Goal: Task Accomplishment & Management: Manage account settings

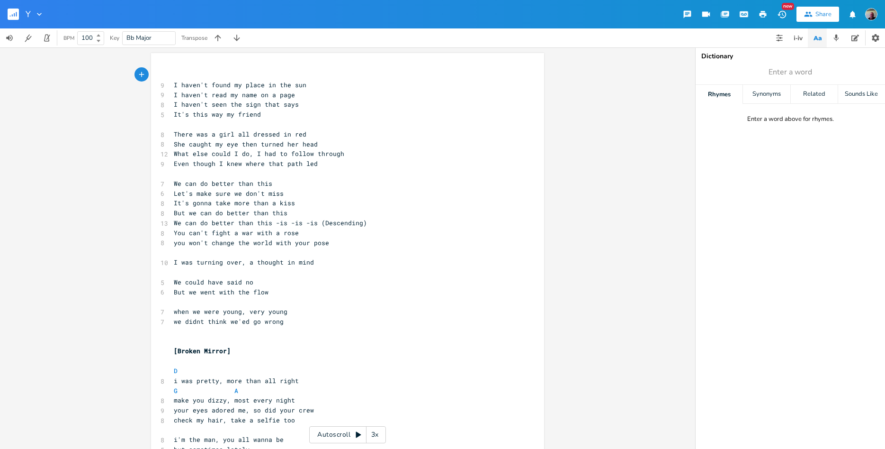
click at [13, 15] on rect "button" at bounding box center [13, 14] width 11 height 11
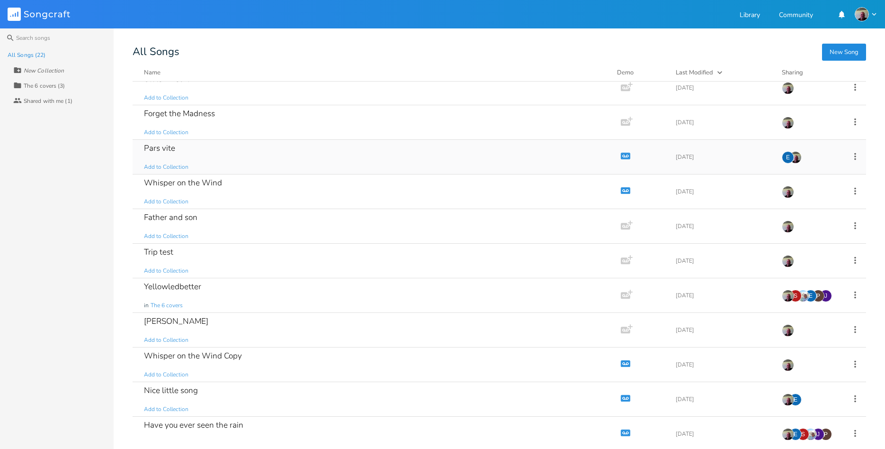
scroll to position [188, 0]
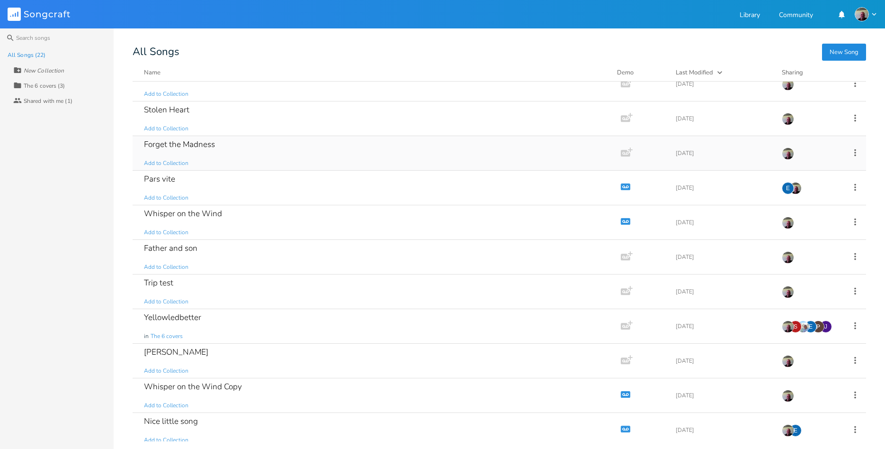
click at [254, 158] on div "Forget the Madness Add to Collection" at bounding box center [375, 153] width 462 height 34
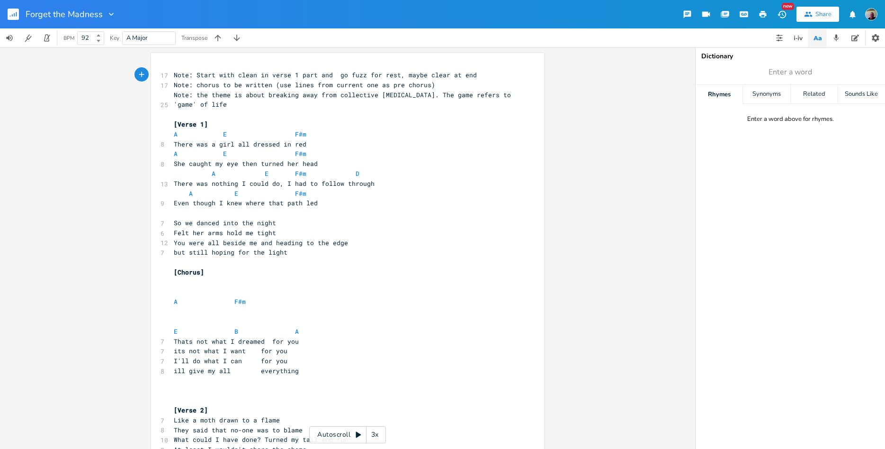
click at [16, 13] on rect "button" at bounding box center [13, 14] width 11 height 11
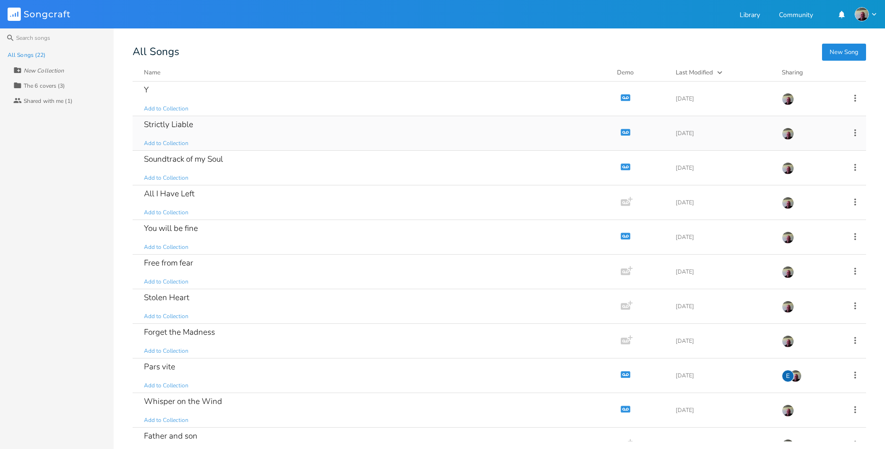
click at [230, 135] on div "Strictly Liable Add to Collection" at bounding box center [375, 133] width 462 height 34
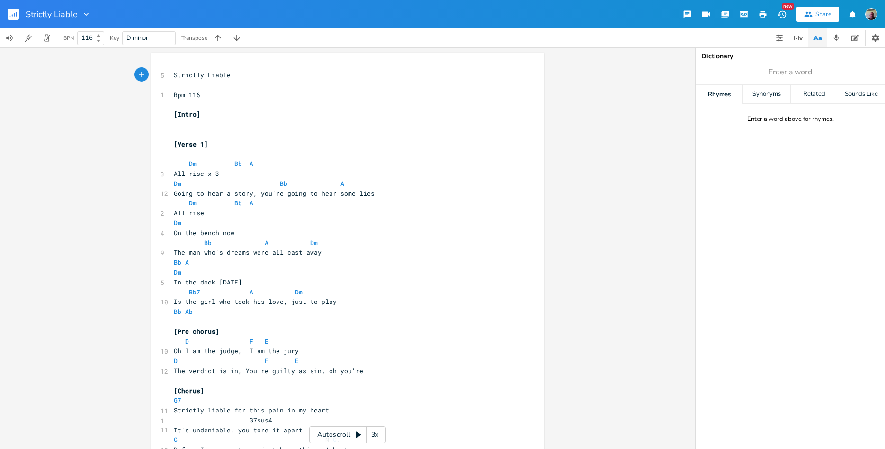
click at [15, 15] on icon "button" at bounding box center [14, 14] width 1 height 3
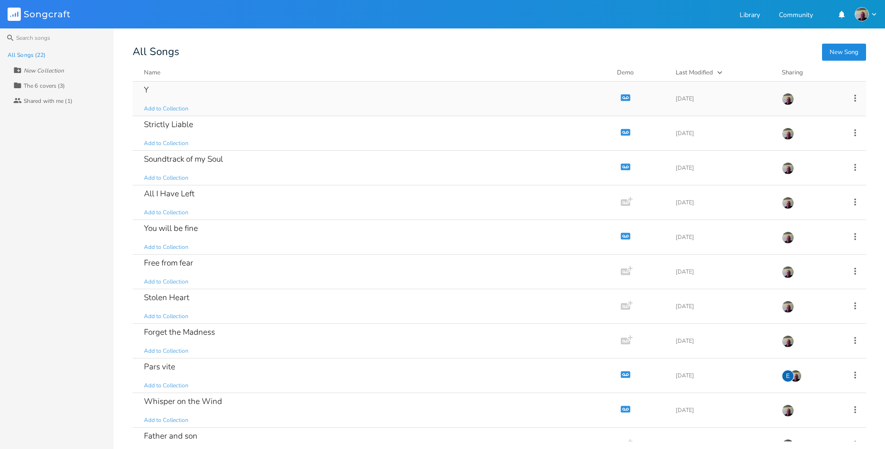
click at [194, 98] on div "Y Add to Collection" at bounding box center [375, 98] width 462 height 34
